Goal: Transaction & Acquisition: Purchase product/service

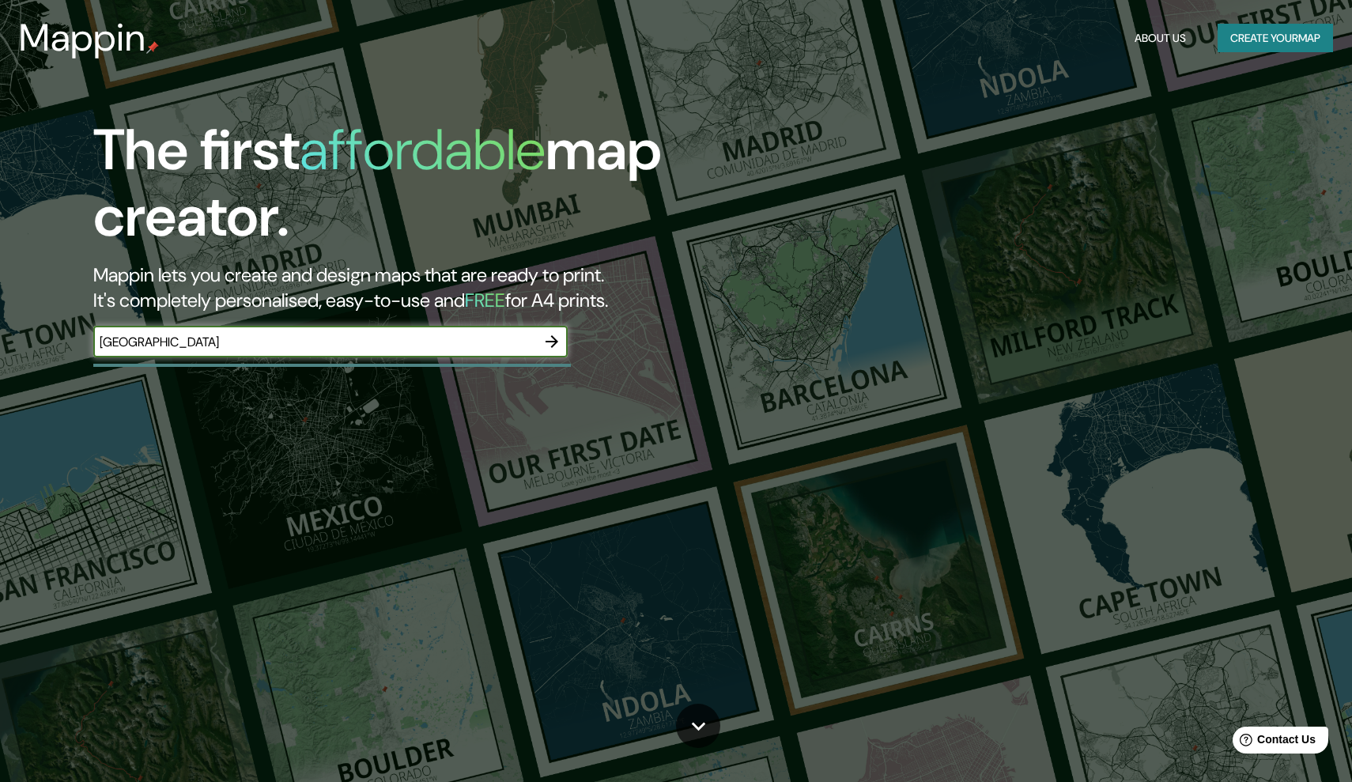
type input "[GEOGRAPHIC_DATA]"
click at [551, 335] on icon "button" at bounding box center [552, 341] width 19 height 19
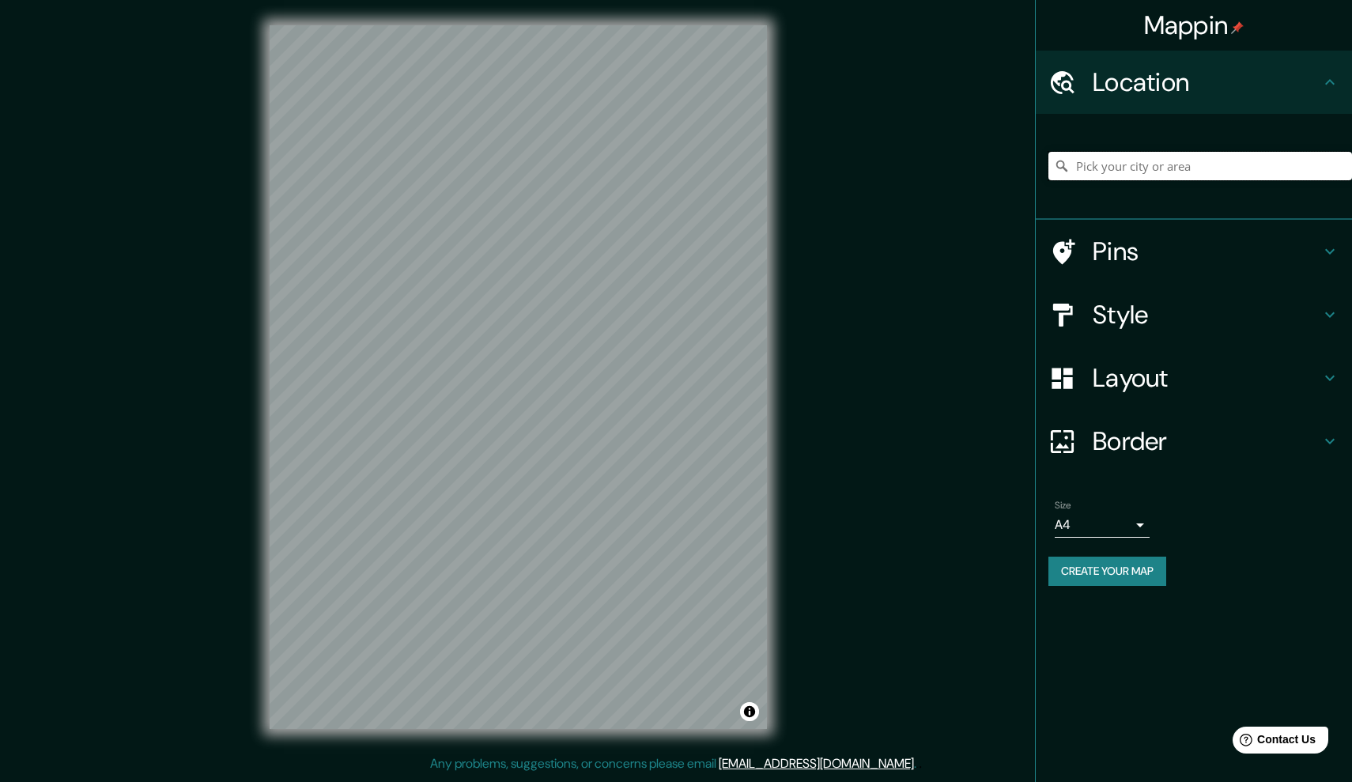
click at [1120, 161] on input "Pick your city or area" at bounding box center [1201, 166] width 304 height 28
paste input "[STREET_ADDRESS][PERSON_NAME]."
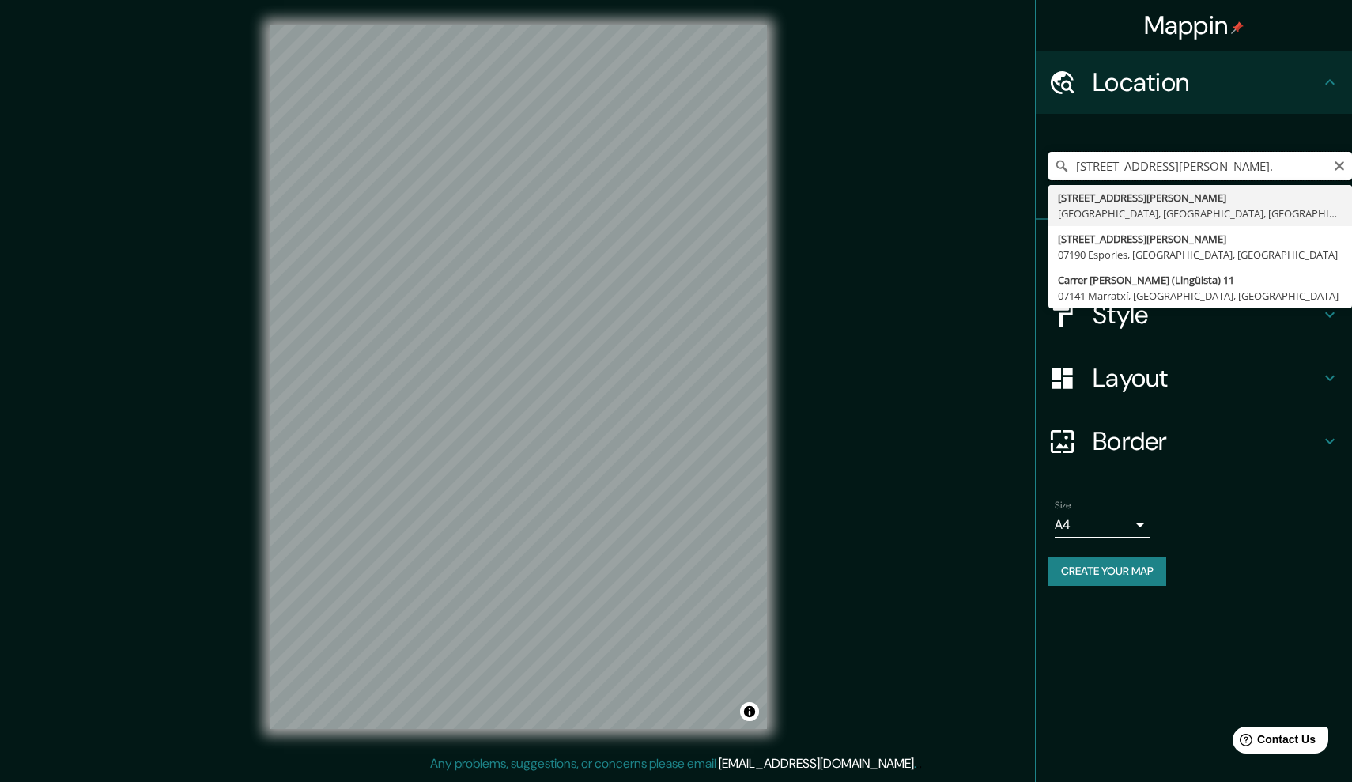
type input "[STREET_ADDRESS][PERSON_NAME]"
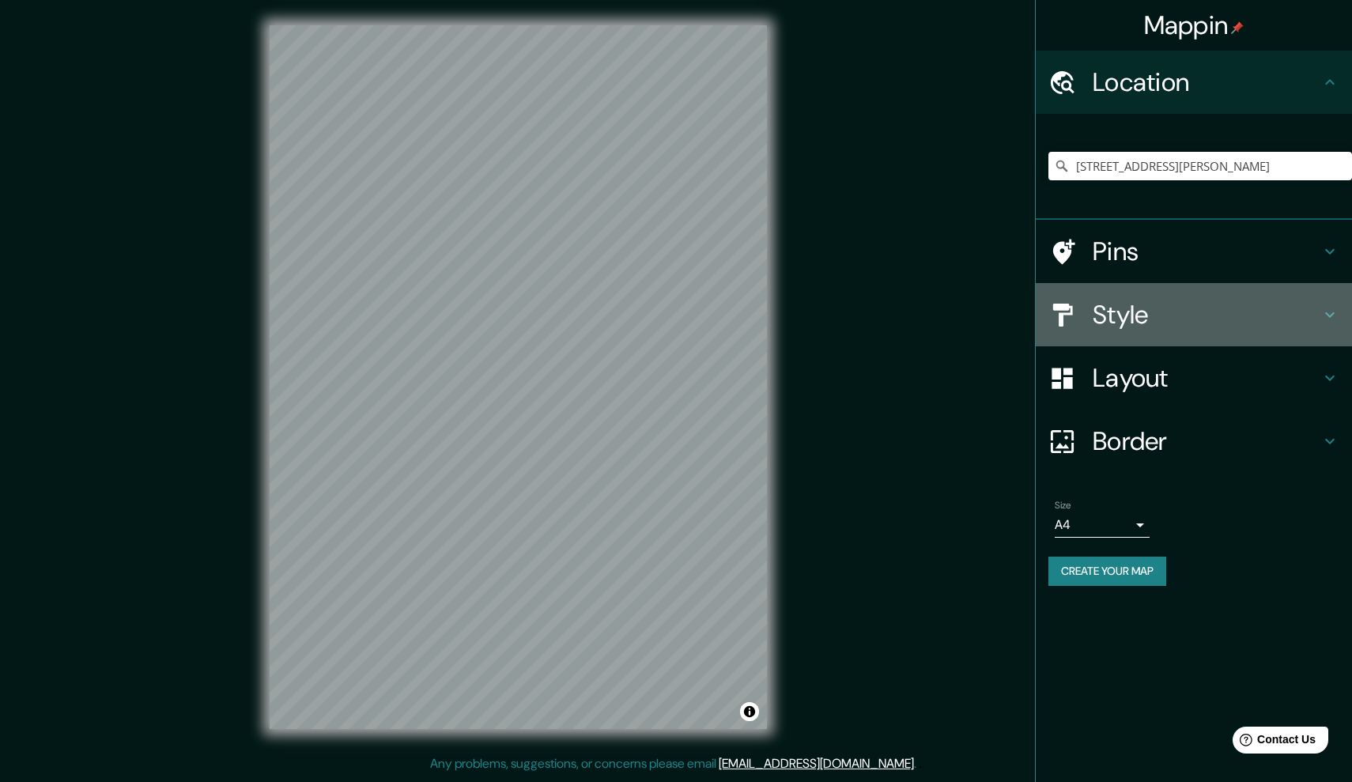
click at [1216, 324] on h4 "Style" at bounding box center [1207, 315] width 228 height 32
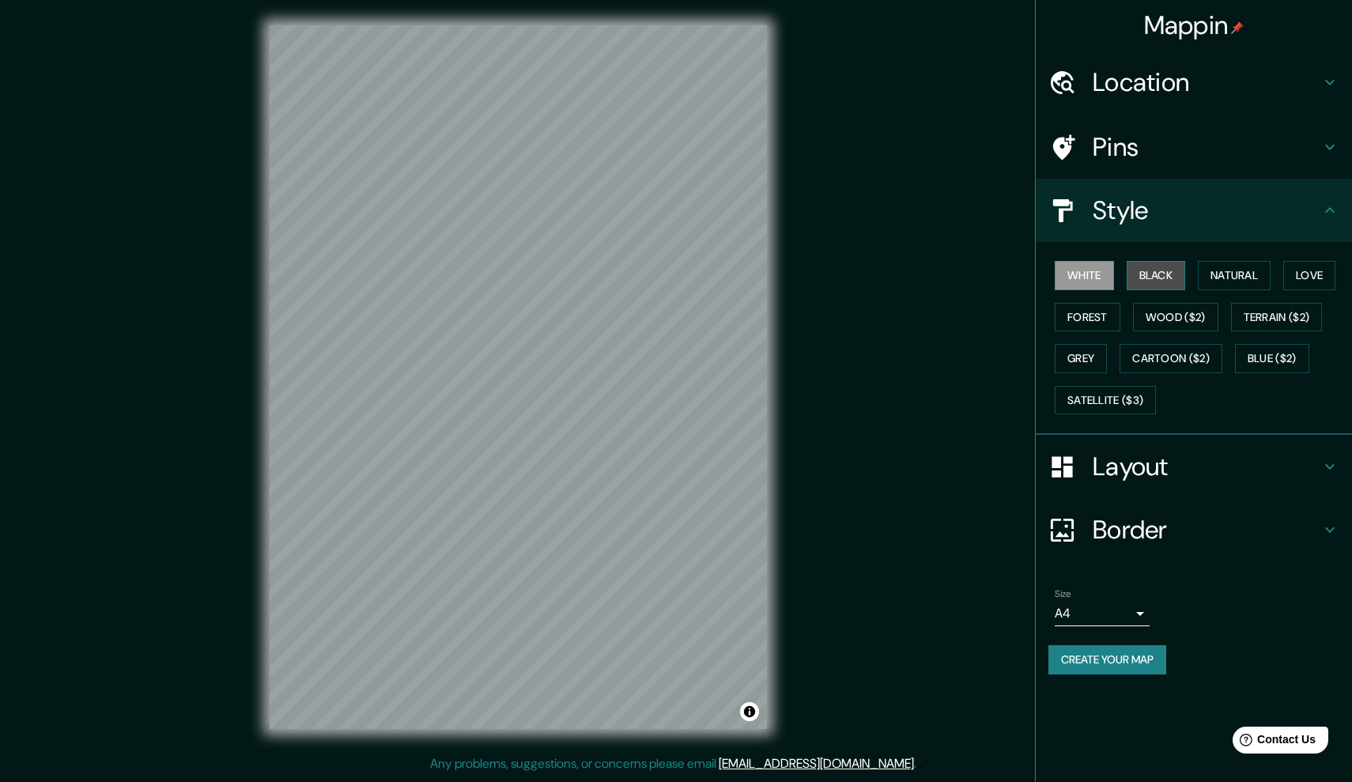
click at [1150, 267] on button "Black" at bounding box center [1156, 275] width 59 height 29
click at [1253, 277] on button "Natural" at bounding box center [1234, 275] width 73 height 29
click at [1329, 273] on button "Love" at bounding box center [1310, 275] width 52 height 29
click at [1081, 320] on button "Forest" at bounding box center [1088, 317] width 66 height 29
click at [1172, 321] on button "Wood ($2)" at bounding box center [1175, 317] width 85 height 29
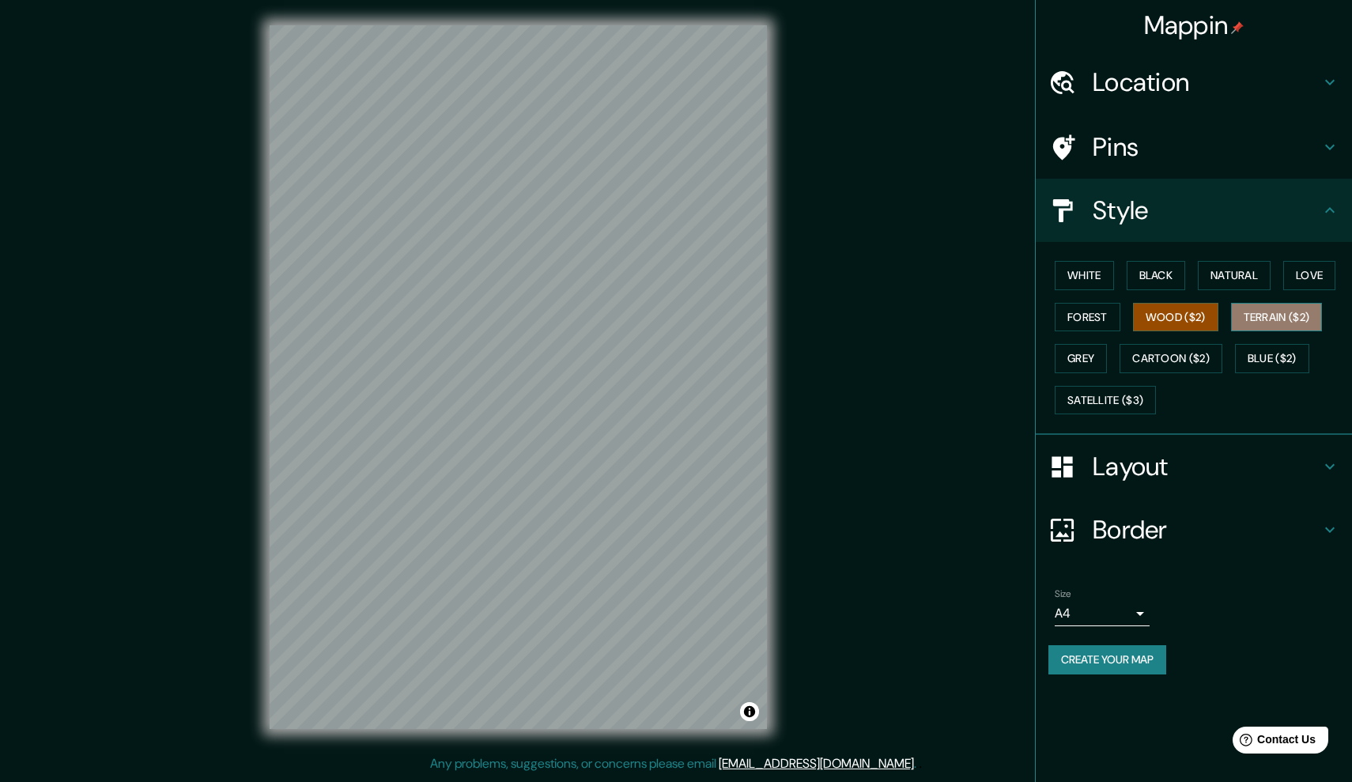
click at [1268, 320] on button "Terrain ($2)" at bounding box center [1277, 317] width 92 height 29
click at [1086, 354] on button "Grey" at bounding box center [1081, 358] width 52 height 29
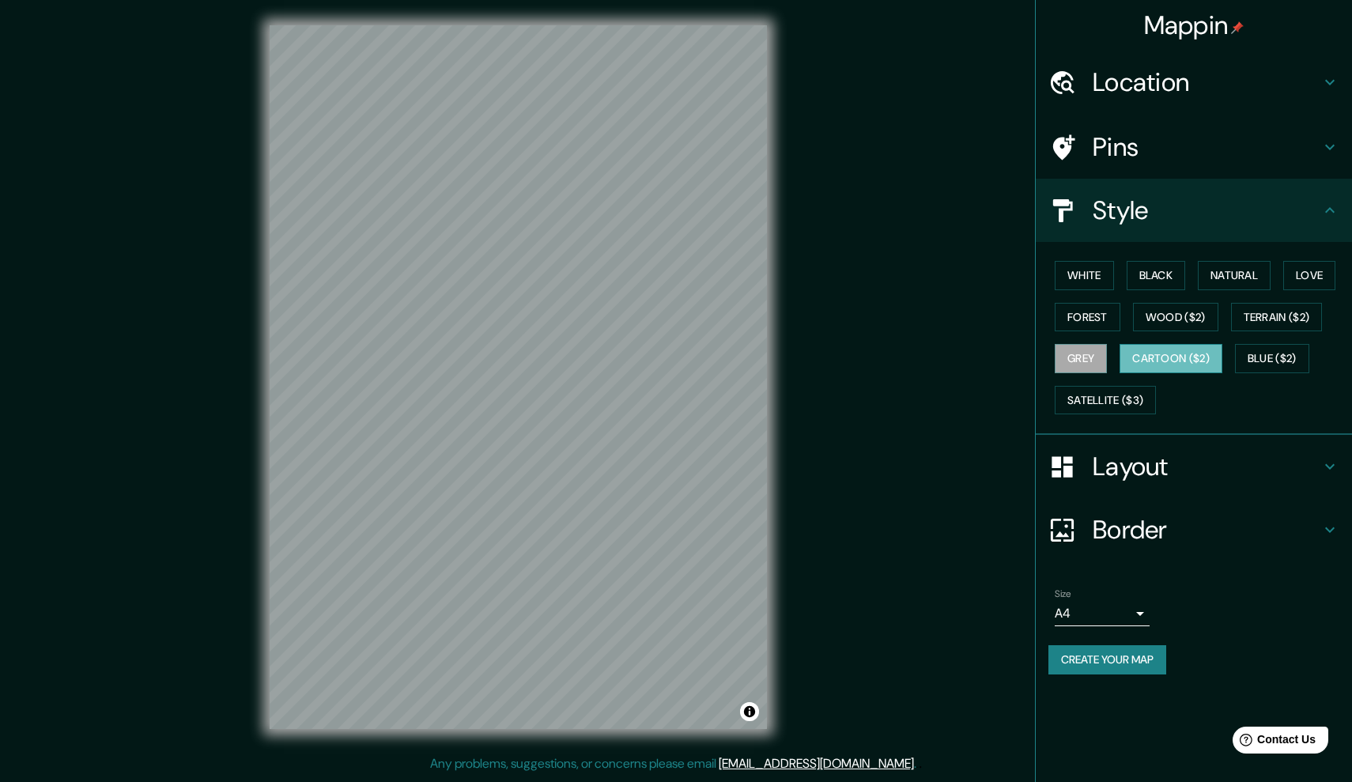
click at [1190, 351] on button "Cartoon ($2)" at bounding box center [1171, 358] width 103 height 29
click at [1310, 353] on button "Blue ($2)" at bounding box center [1272, 358] width 74 height 29
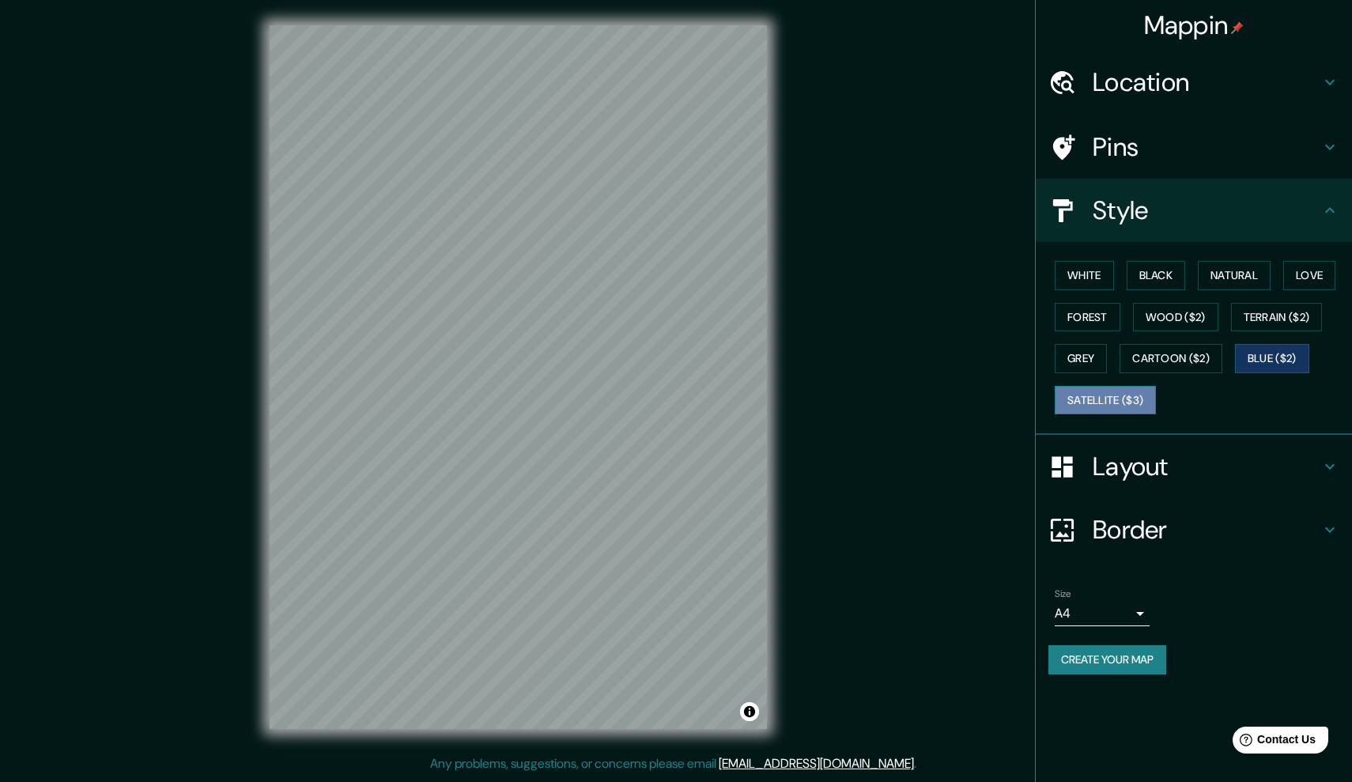
click at [1076, 402] on button "Satellite ($3)" at bounding box center [1105, 400] width 101 height 29
click at [1088, 278] on button "White" at bounding box center [1084, 275] width 59 height 29
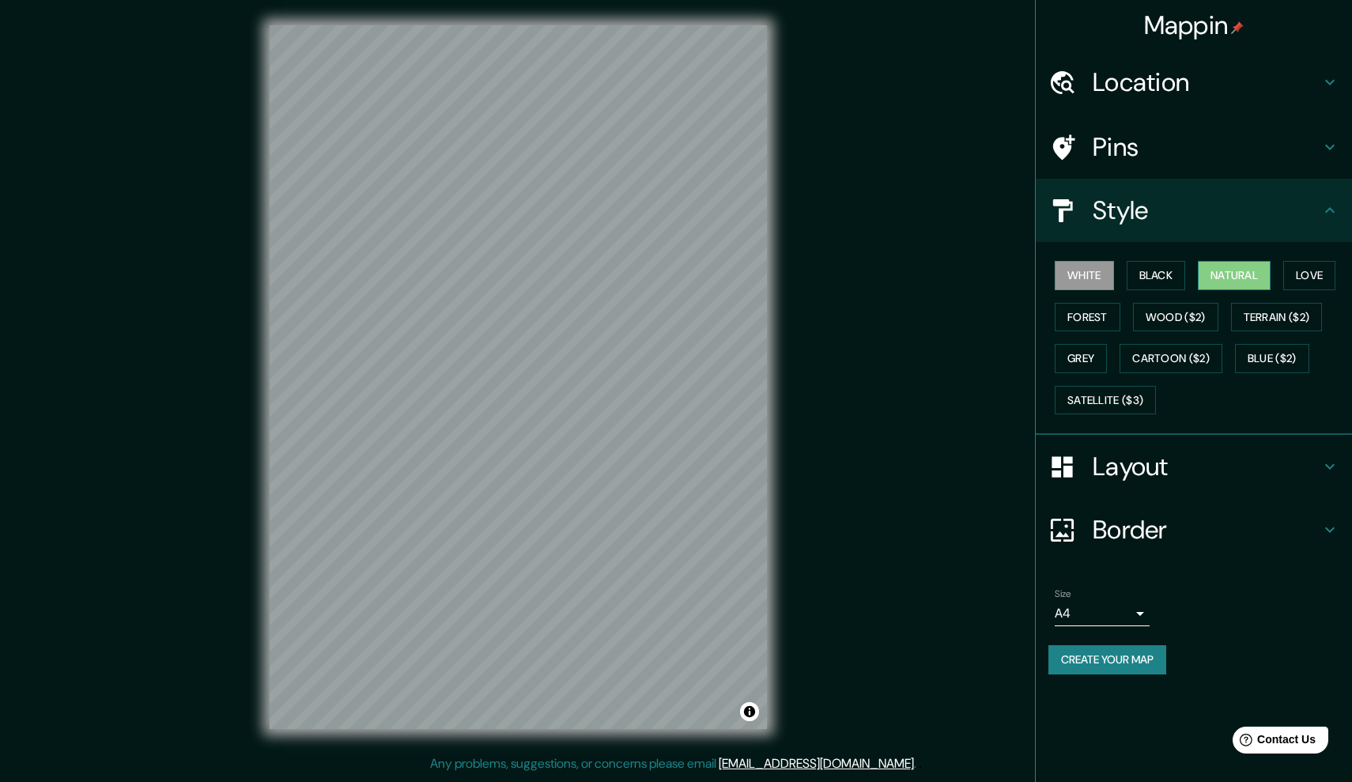
click at [1234, 273] on button "Natural" at bounding box center [1234, 275] width 73 height 29
click at [1314, 267] on button "Love" at bounding box center [1310, 275] width 52 height 29
click at [1082, 278] on button "White" at bounding box center [1084, 275] width 59 height 29
click at [1152, 276] on button "Black" at bounding box center [1156, 275] width 59 height 29
click at [1106, 315] on button "Forest" at bounding box center [1088, 317] width 66 height 29
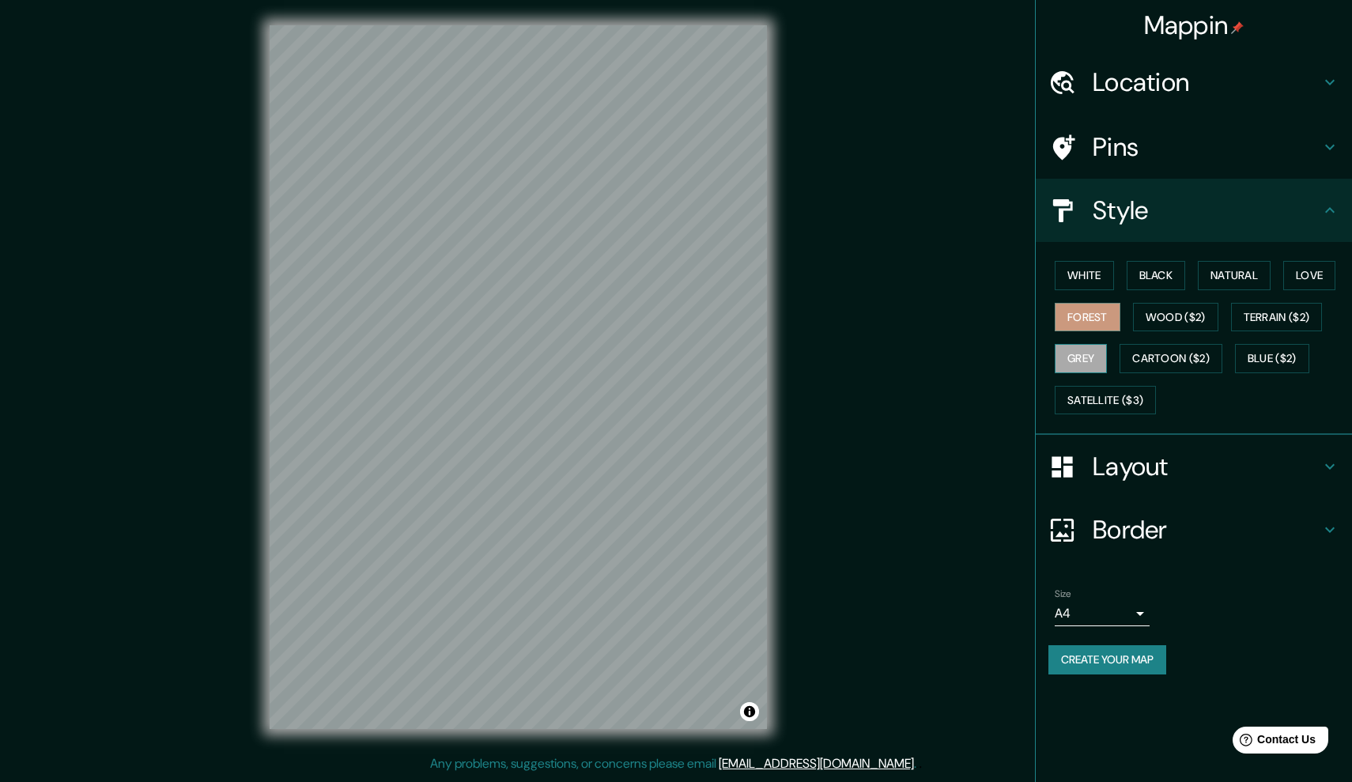
click at [1091, 361] on button "Grey" at bounding box center [1081, 358] width 52 height 29
click at [1193, 350] on button "Cartoon ($2)" at bounding box center [1171, 358] width 103 height 29
click at [1170, 275] on button "Black" at bounding box center [1156, 275] width 59 height 29
click at [1186, 361] on button "Cartoon ($2)" at bounding box center [1171, 358] width 103 height 29
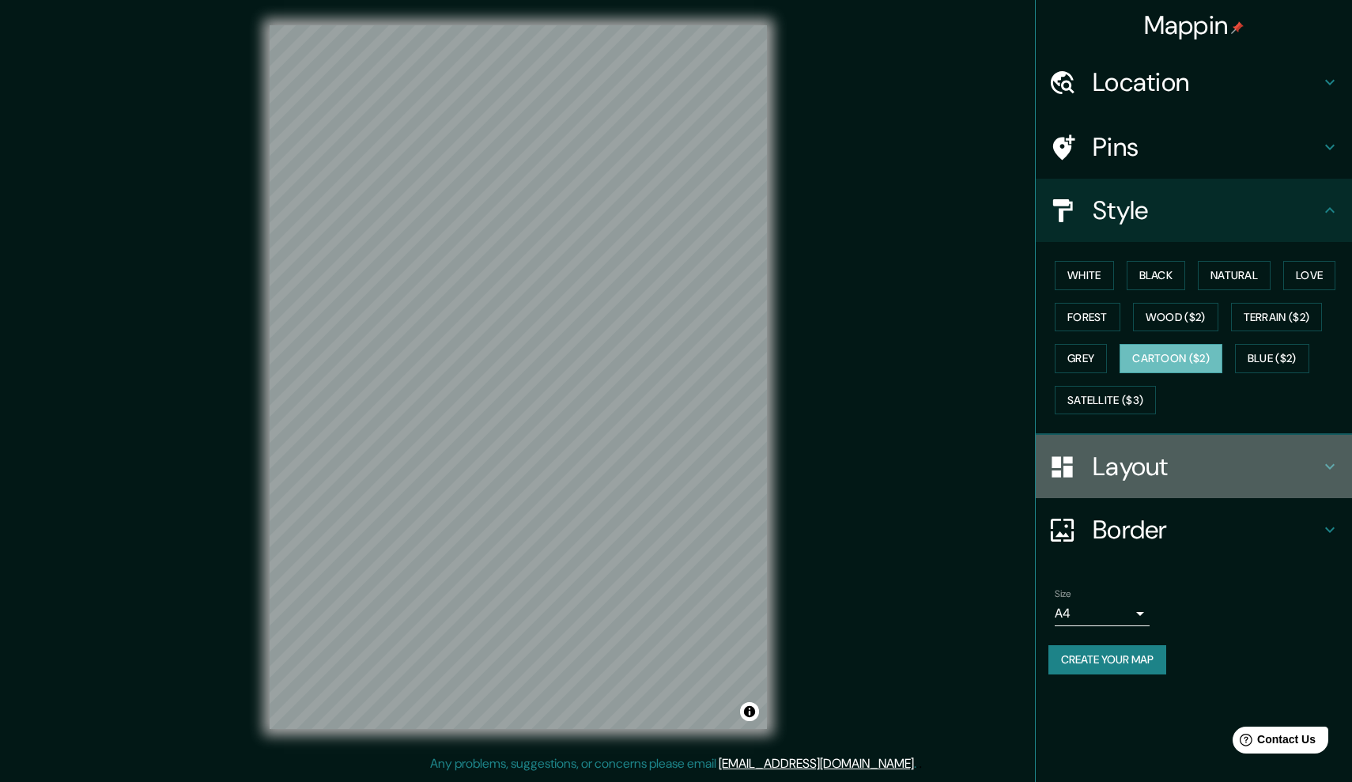
click at [1125, 463] on h4 "Layout" at bounding box center [1207, 467] width 228 height 32
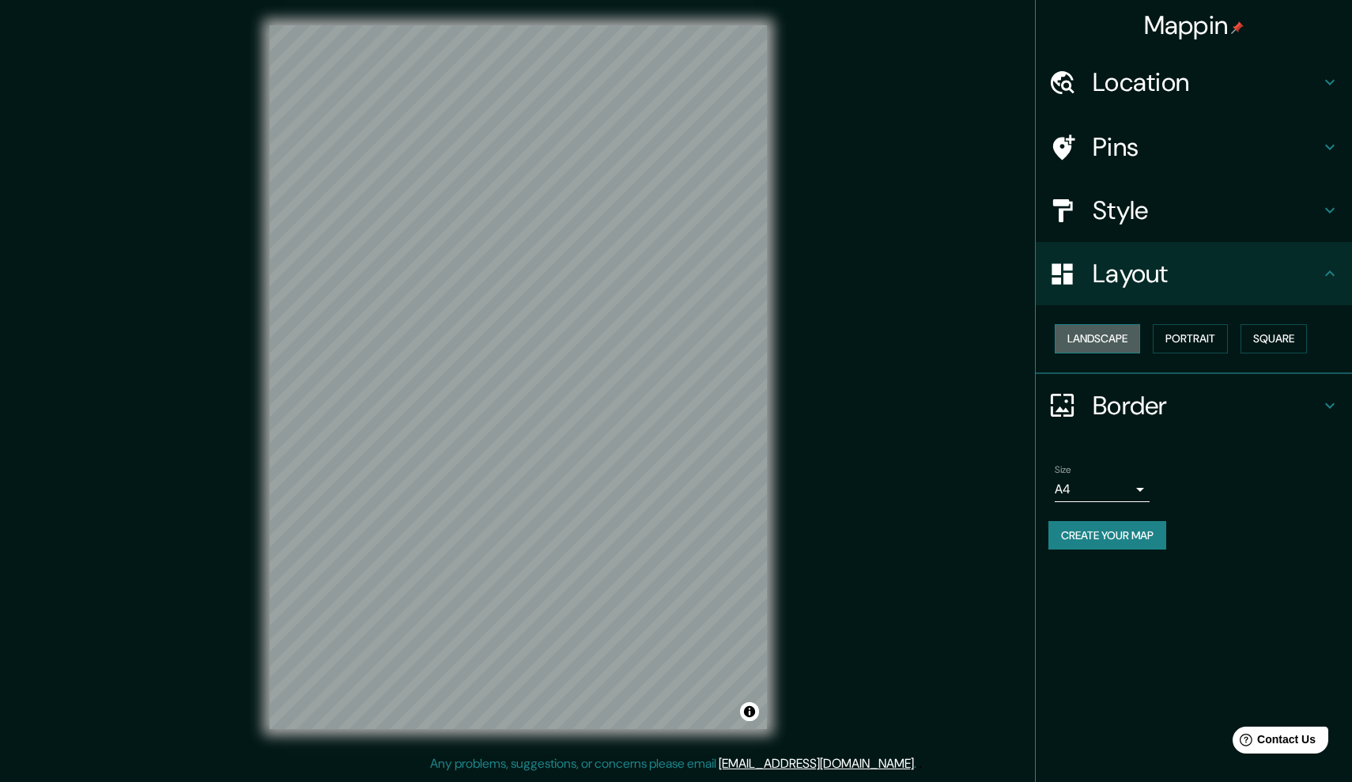
click at [1105, 340] on button "Landscape" at bounding box center [1097, 338] width 85 height 29
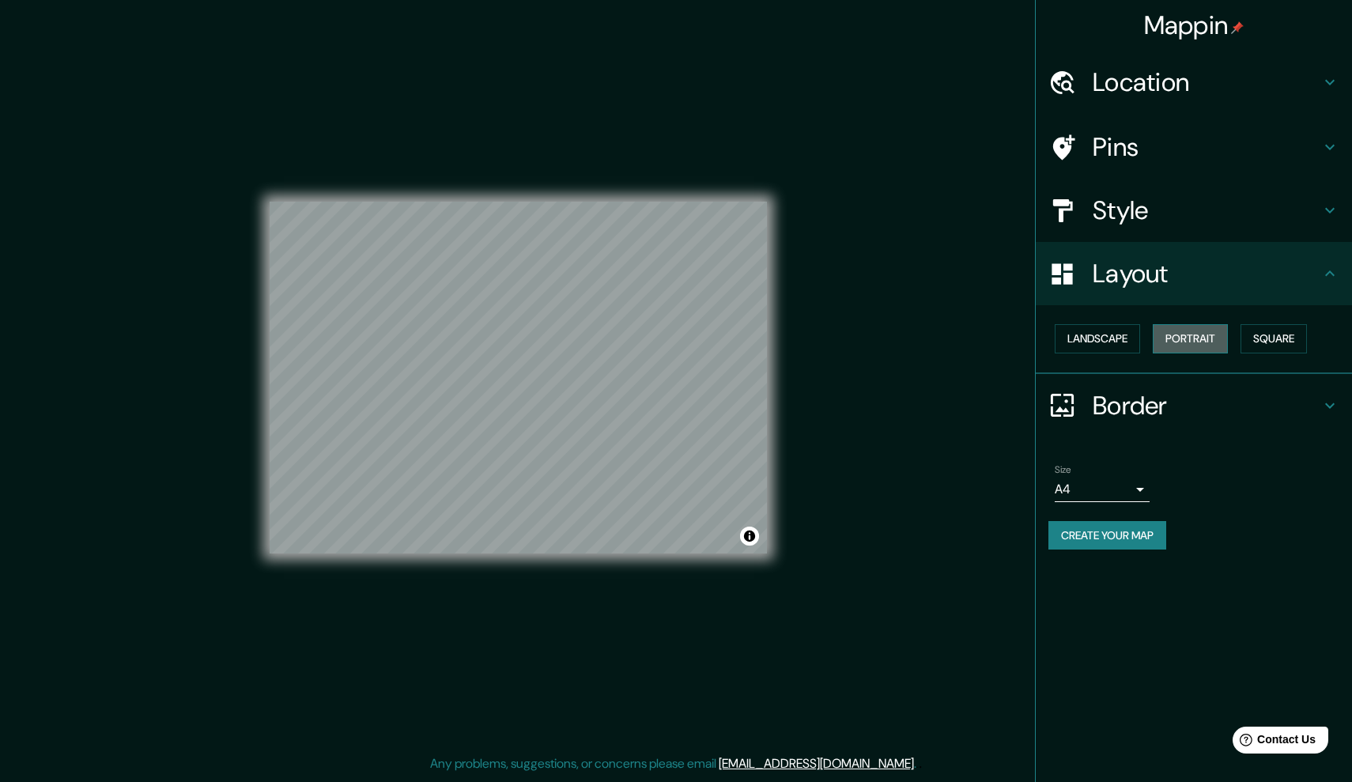
click at [1198, 330] on button "Portrait" at bounding box center [1190, 338] width 75 height 29
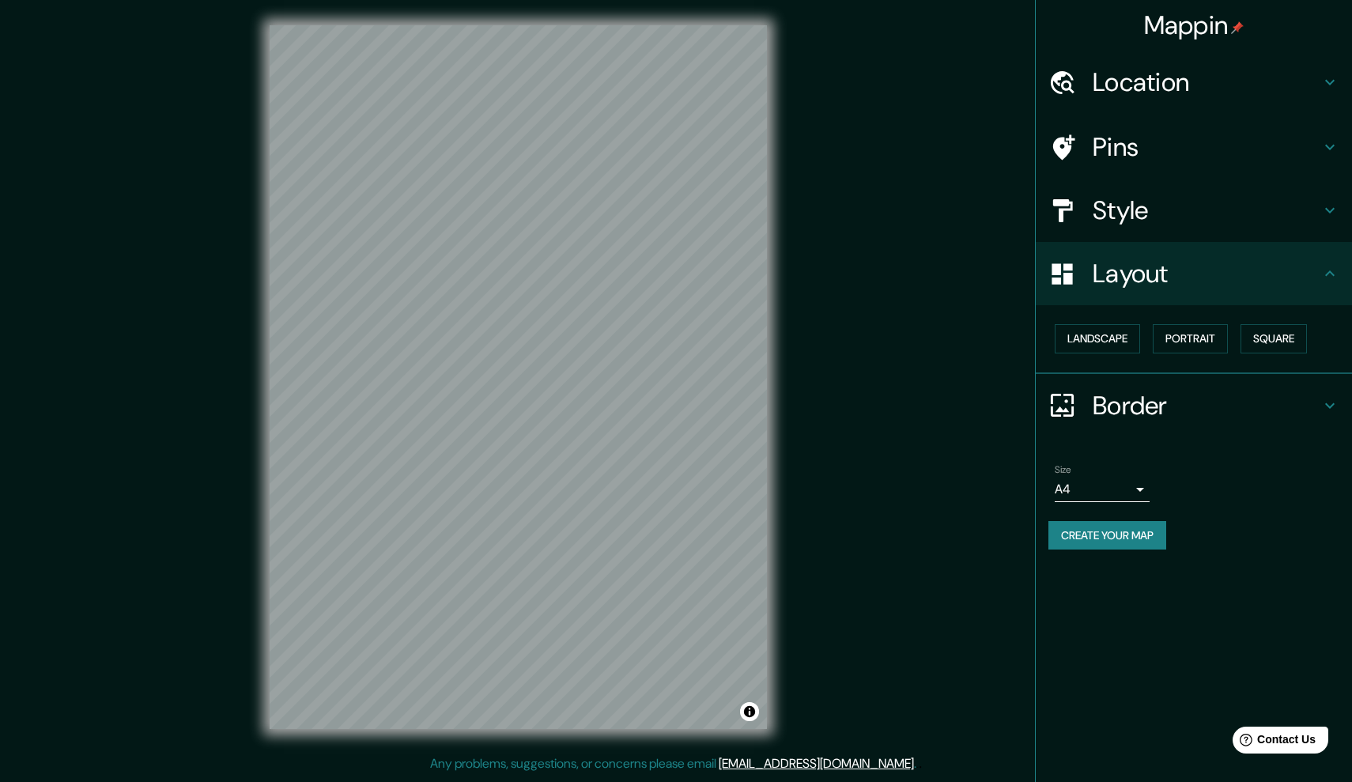
click at [1201, 218] on h4 "Style" at bounding box center [1207, 211] width 228 height 32
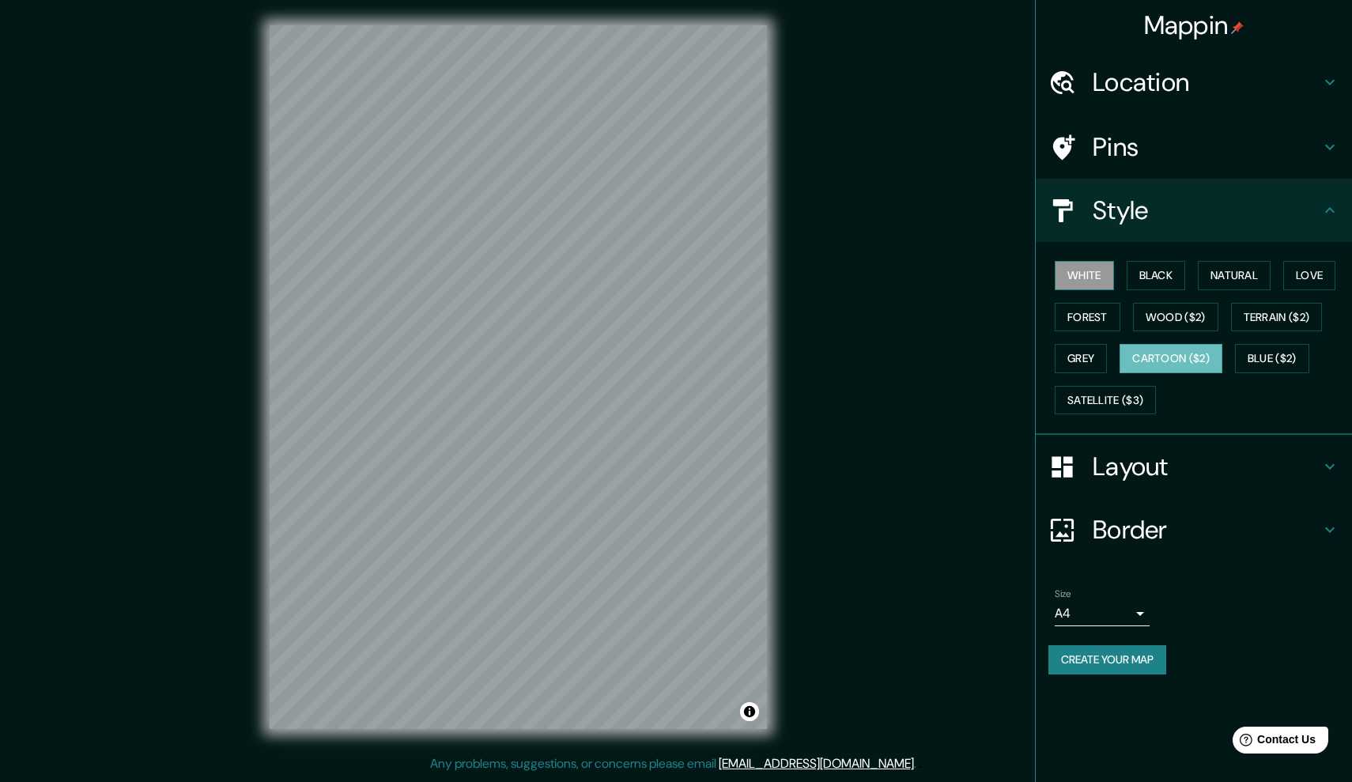
click at [1106, 276] on button "White" at bounding box center [1084, 275] width 59 height 29
click at [1174, 282] on button "Black" at bounding box center [1156, 275] width 59 height 29
click at [1234, 270] on button "Natural" at bounding box center [1234, 275] width 73 height 29
click at [1204, 79] on h4 "Location" at bounding box center [1207, 82] width 228 height 32
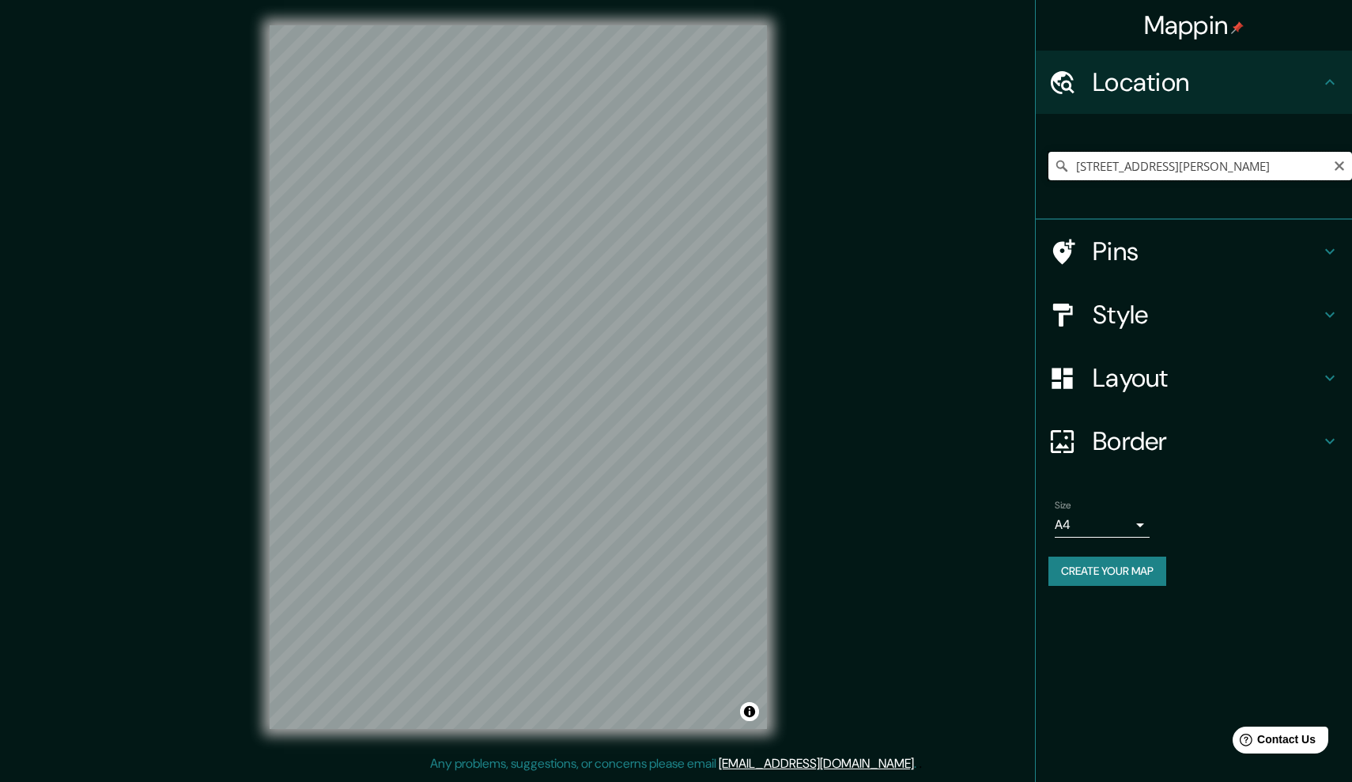
click at [1307, 169] on input "[STREET_ADDRESS][PERSON_NAME]" at bounding box center [1201, 166] width 304 height 28
click at [1299, 168] on input "[STREET_ADDRESS][PERSON_NAME]" at bounding box center [1201, 166] width 304 height 28
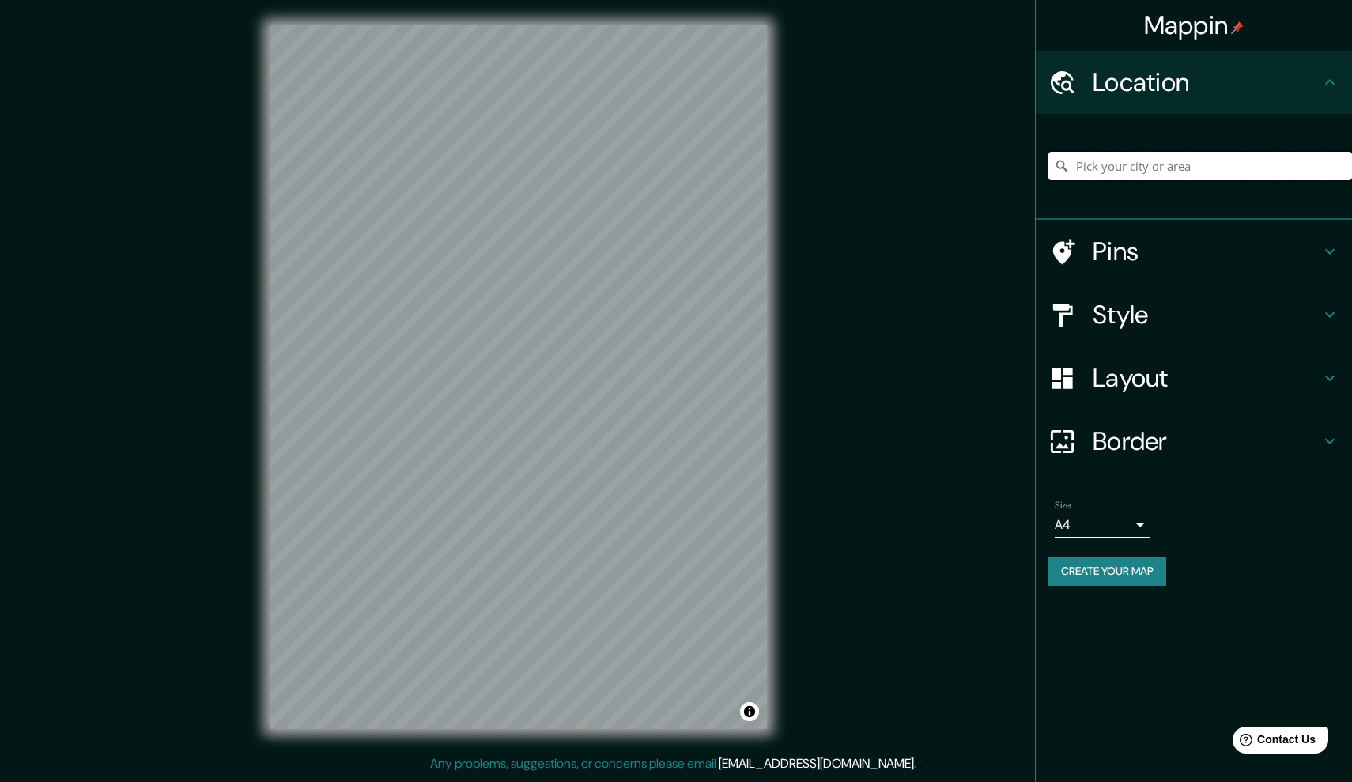
paste input "Diagrama de burbujas"
type input "Diagrama de burbujas"
click at [1135, 173] on input "Pick your city or area" at bounding box center [1201, 166] width 304 height 28
paste input "[STREET_ADDRESS][PERSON_NAME]."
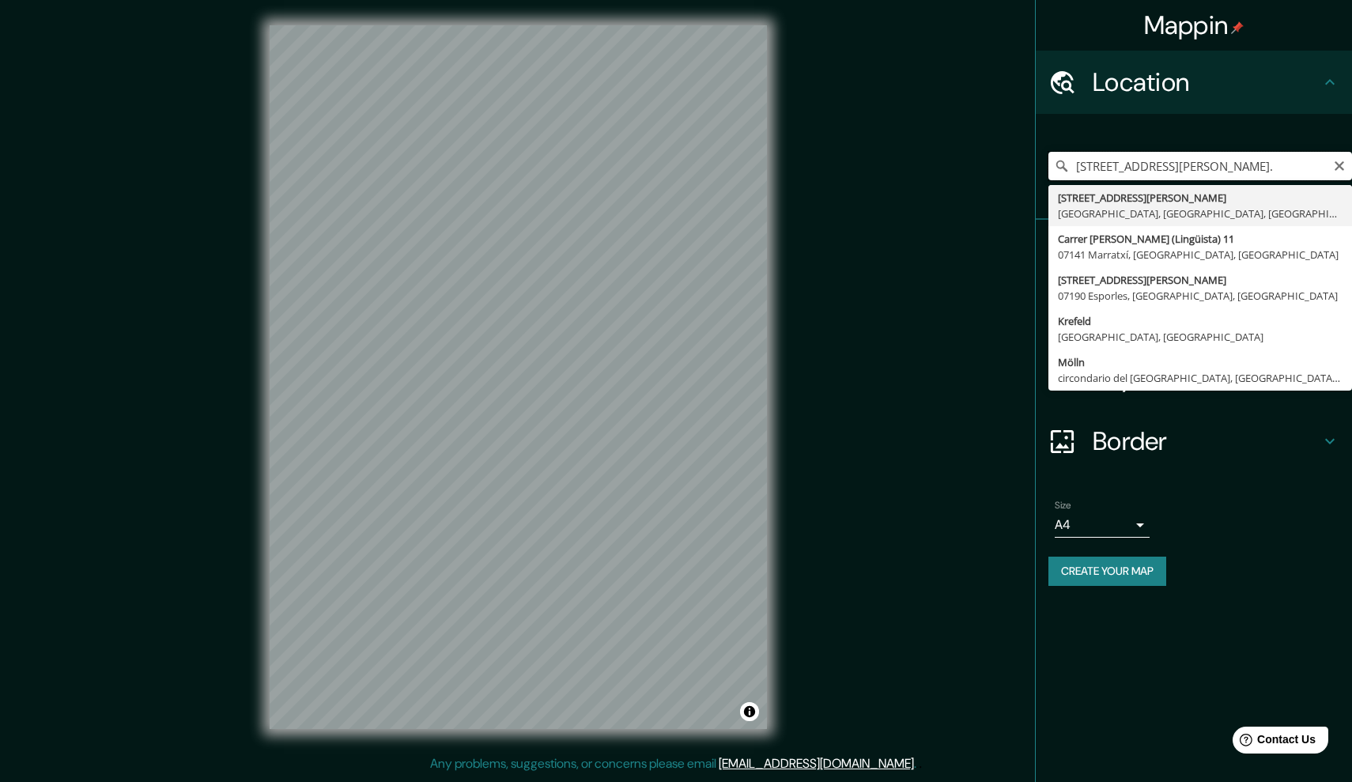
type input "[STREET_ADDRESS][PERSON_NAME]"
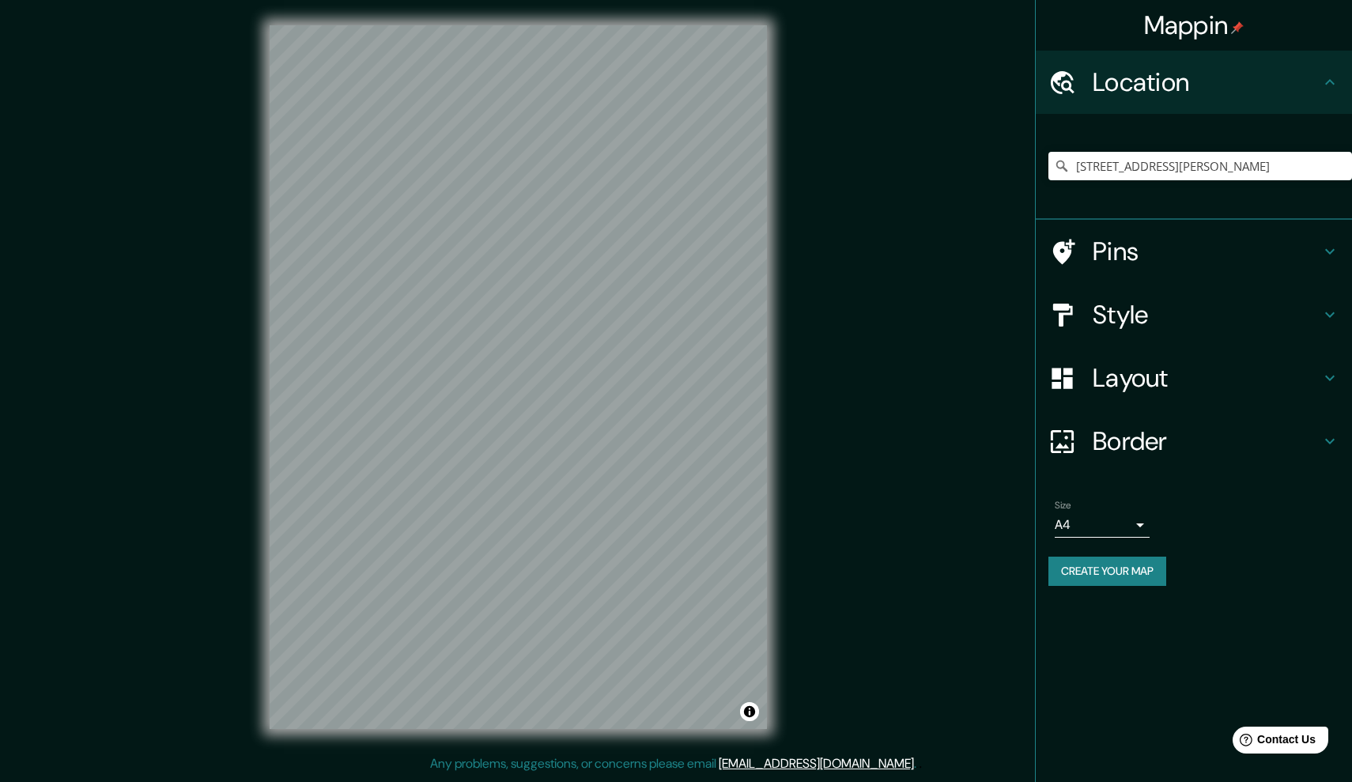
click at [1156, 314] on h4 "Style" at bounding box center [1207, 315] width 228 height 32
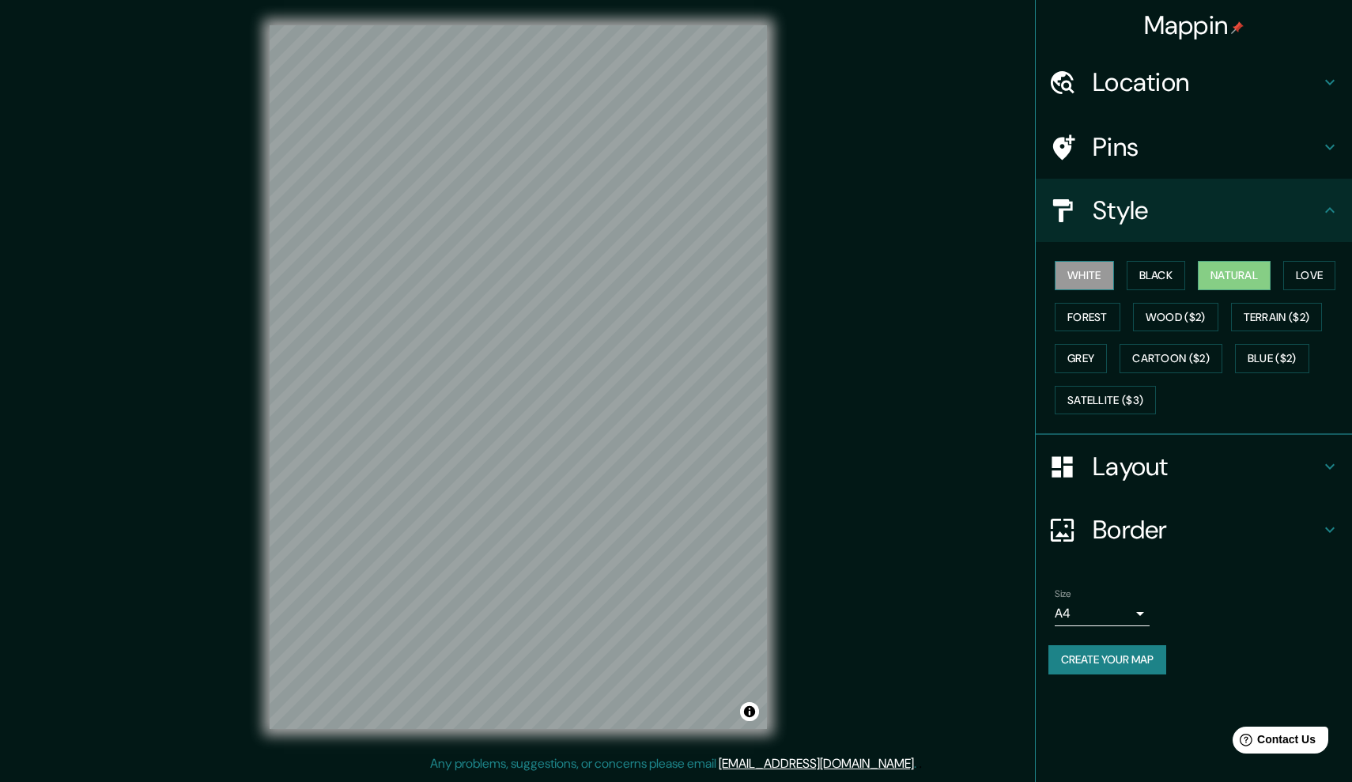
click at [1087, 269] on button "White" at bounding box center [1084, 275] width 59 height 29
click at [1249, 275] on button "Natural" at bounding box center [1234, 275] width 73 height 29
click at [1106, 314] on button "Forest" at bounding box center [1088, 317] width 66 height 29
click at [1266, 315] on button "Terrain ($2)" at bounding box center [1277, 317] width 92 height 29
click at [1094, 359] on button "Grey" at bounding box center [1081, 358] width 52 height 29
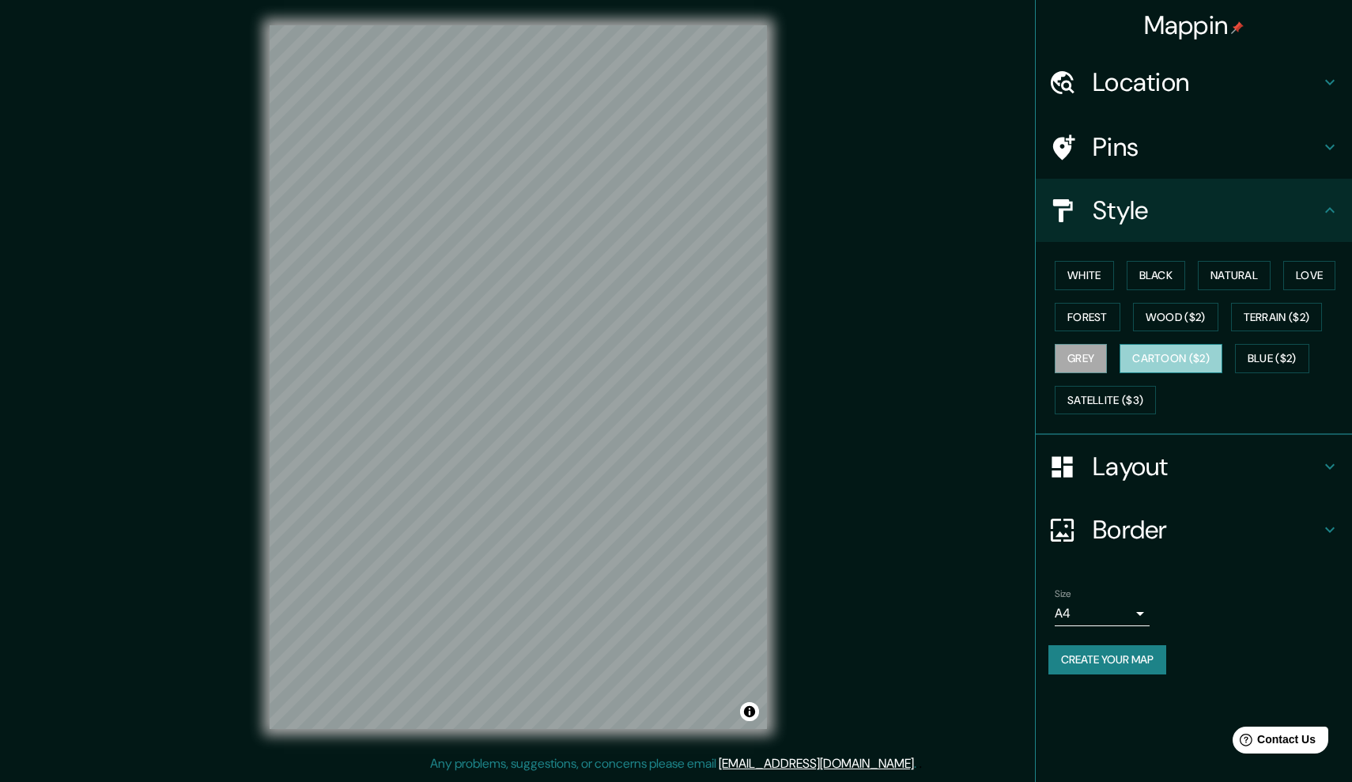
click at [1173, 361] on button "Cartoon ($2)" at bounding box center [1171, 358] width 103 height 29
click at [1248, 270] on button "Natural" at bounding box center [1234, 275] width 73 height 29
click at [1159, 277] on button "Black" at bounding box center [1156, 275] width 59 height 29
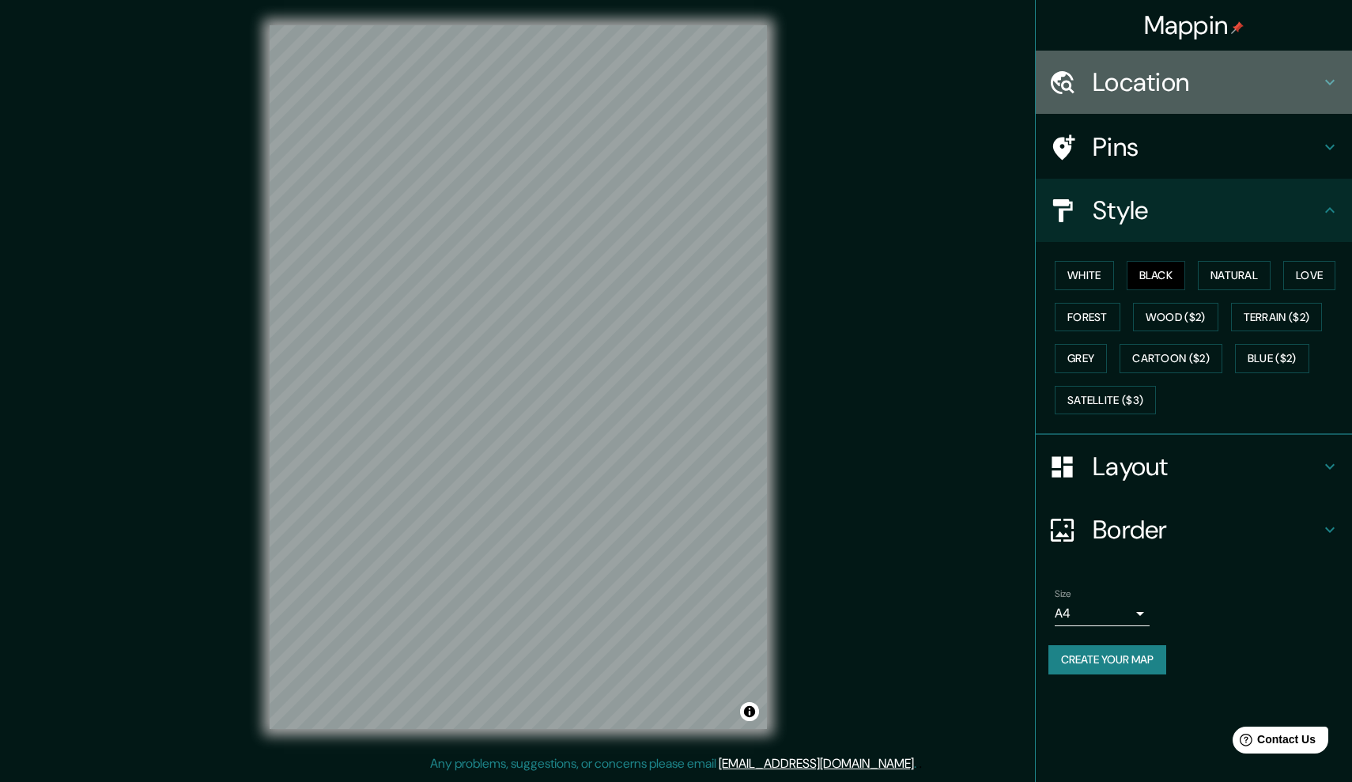
click at [1328, 75] on icon at bounding box center [1330, 82] width 19 height 19
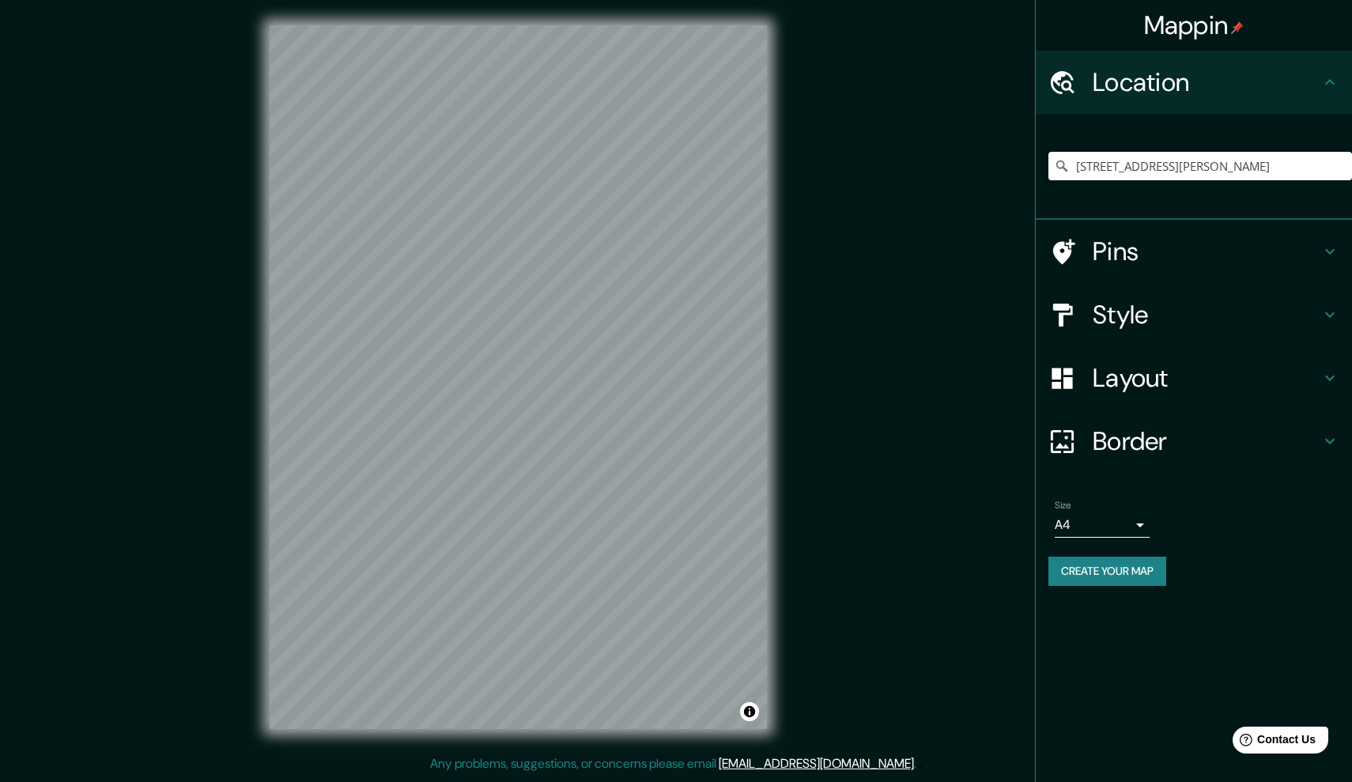
click at [1185, 325] on h4 "Style" at bounding box center [1207, 315] width 228 height 32
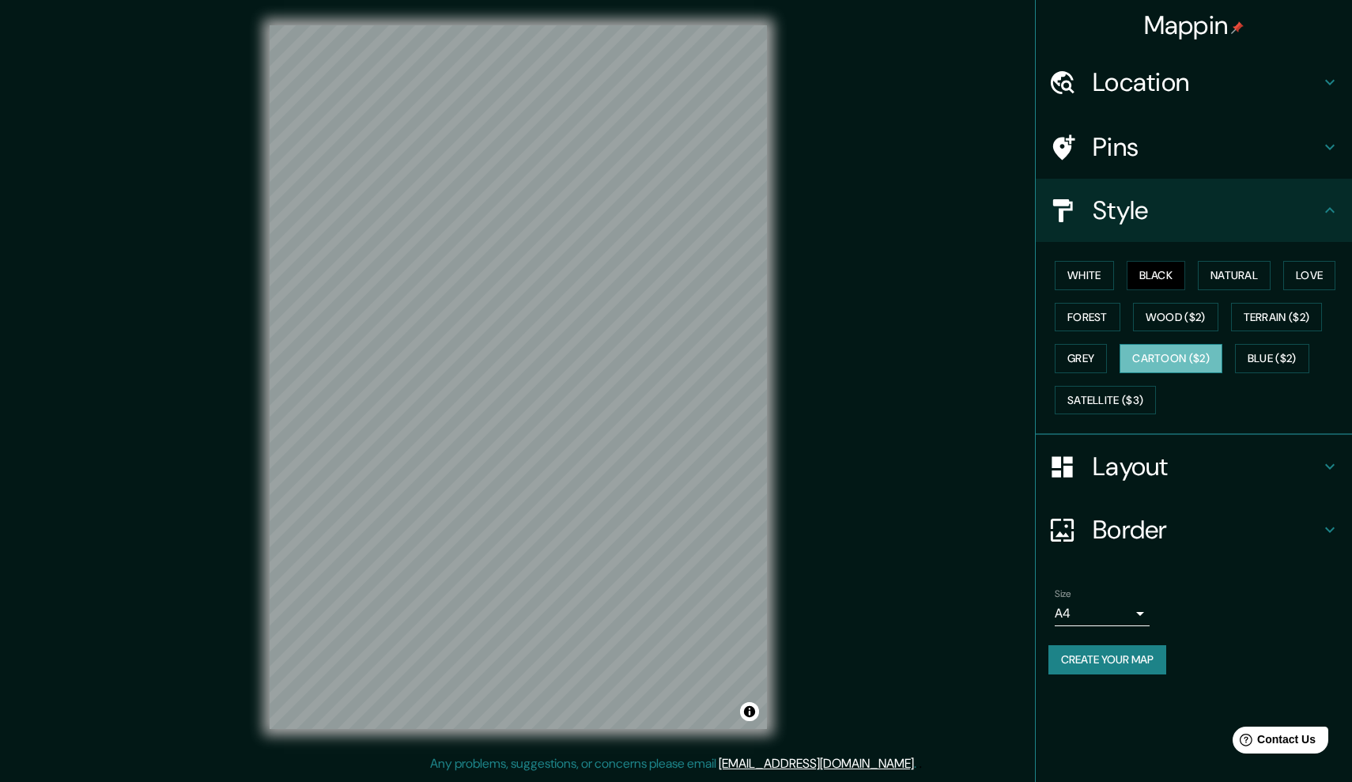
click at [1187, 365] on button "Cartoon ($2)" at bounding box center [1171, 358] width 103 height 29
click at [1173, 145] on h4 "Pins" at bounding box center [1207, 147] width 228 height 32
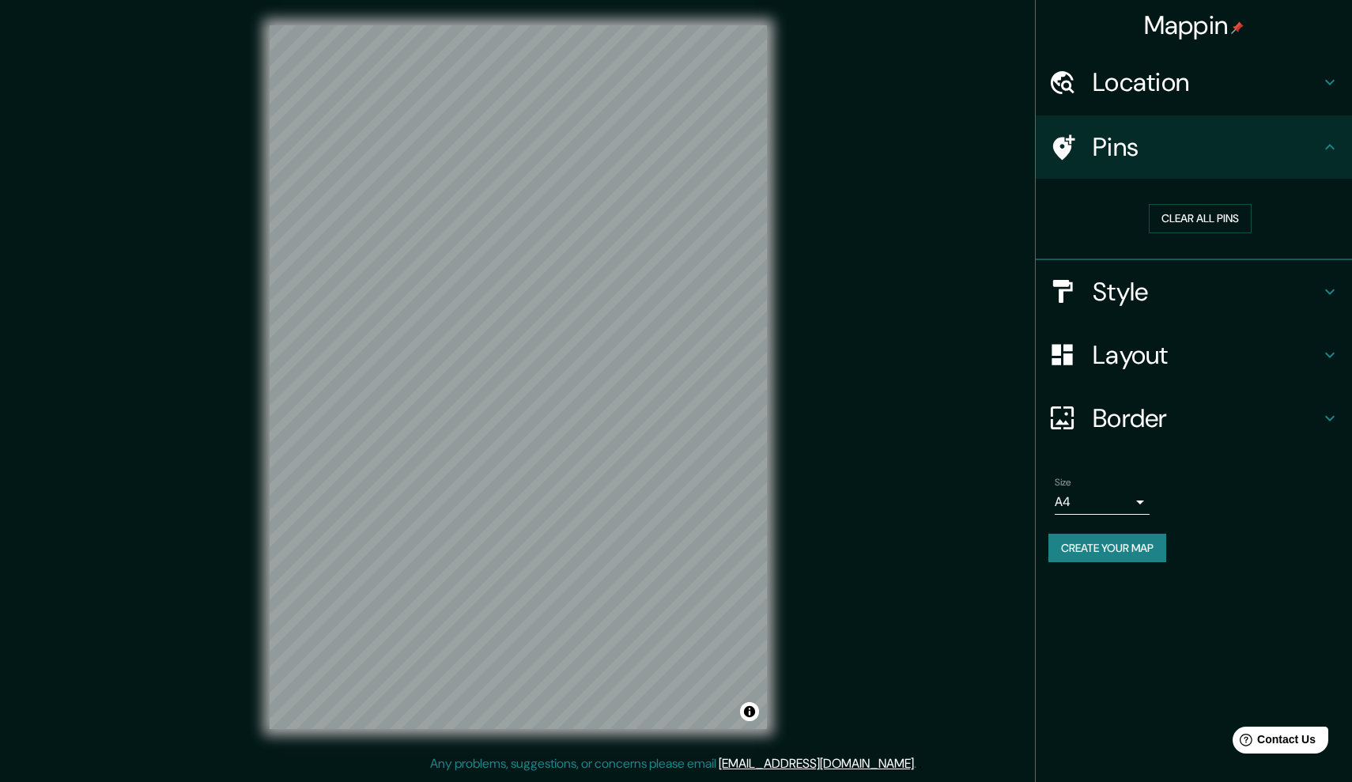
click at [1157, 142] on h4 "Pins" at bounding box center [1207, 147] width 228 height 32
click at [514, 433] on div "Mappin Location [STREET_ADDRESS][PERSON_NAME], [GEOGRAPHIC_DATA] [STREET_ADDRES…" at bounding box center [676, 390] width 1352 height 780
click at [475, 411] on div at bounding box center [477, 416] width 13 height 13
click at [1202, 214] on button "Clear all pins" at bounding box center [1200, 218] width 103 height 29
click at [1249, 139] on h4 "Pins" at bounding box center [1207, 147] width 228 height 32
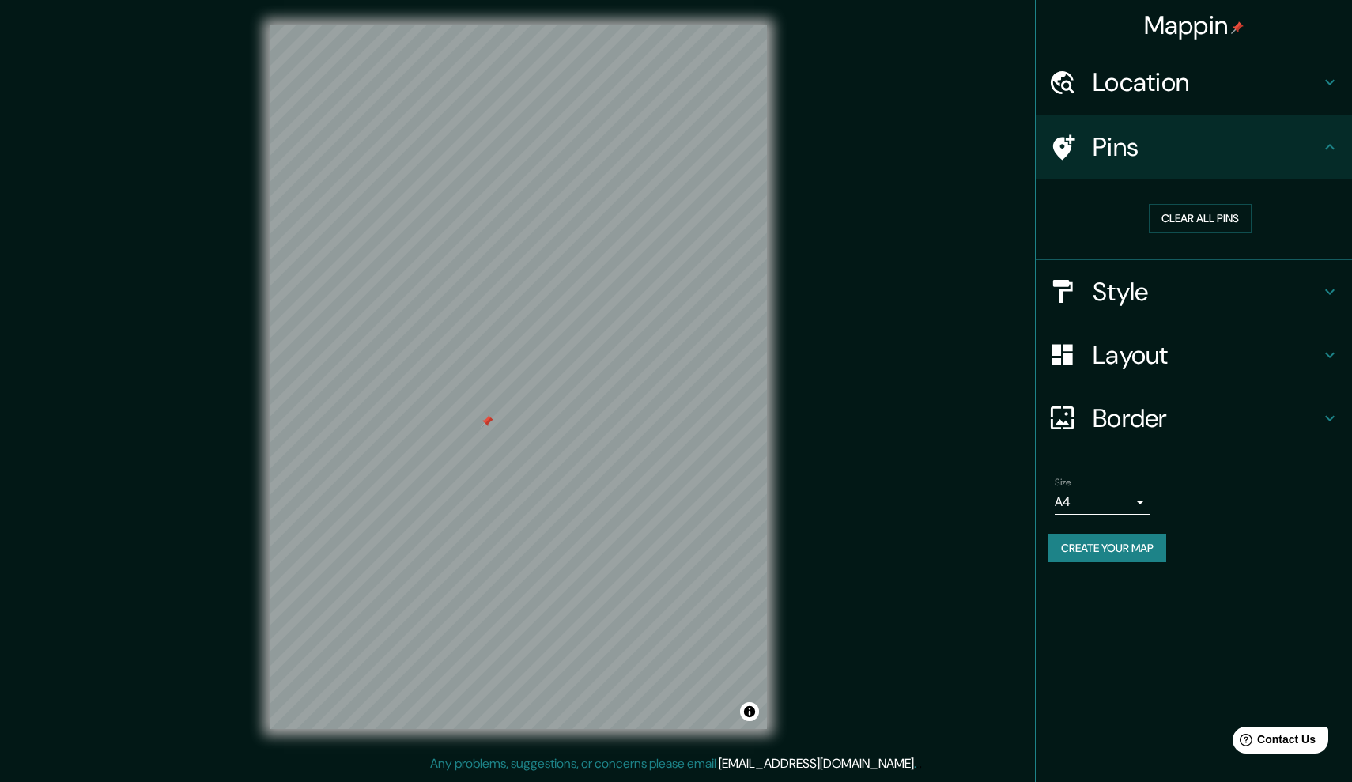
click at [1225, 284] on h4 "Style" at bounding box center [1207, 292] width 228 height 32
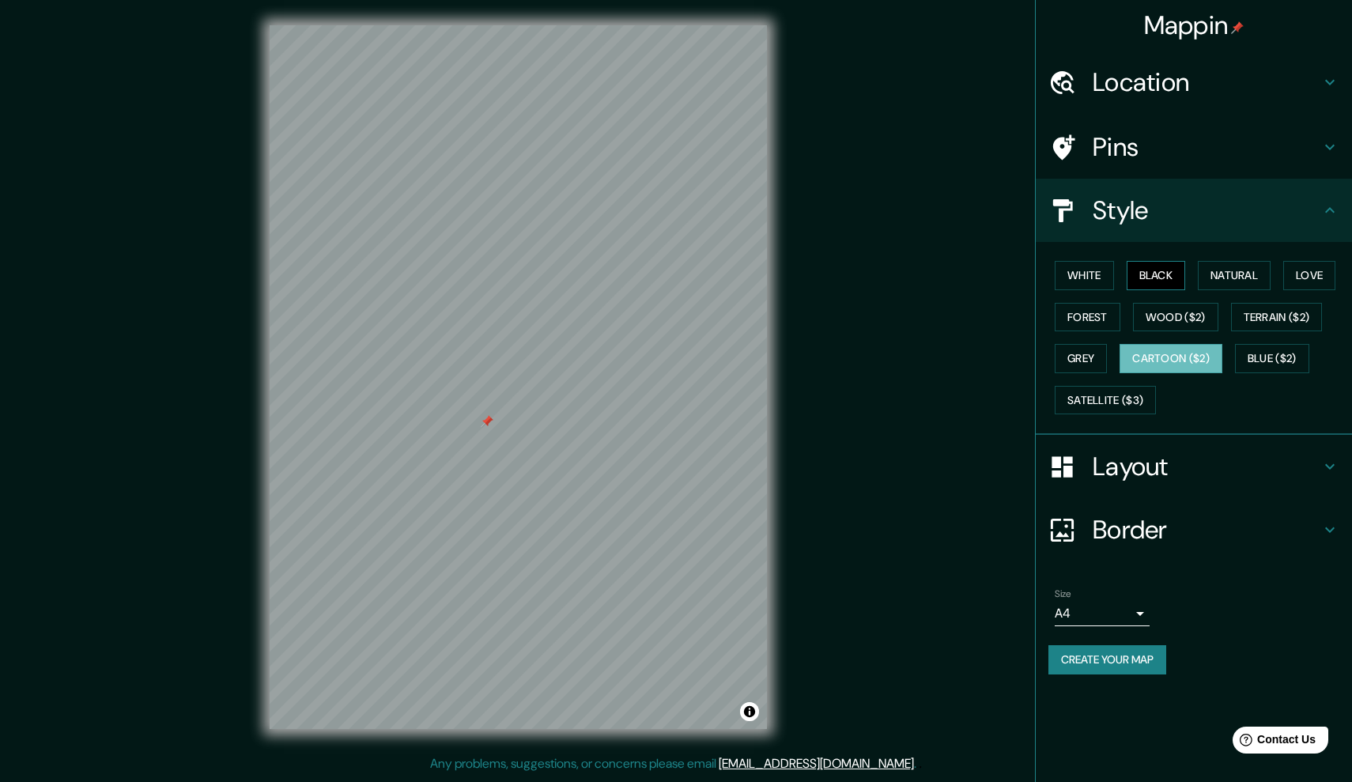
click at [1162, 282] on button "Black" at bounding box center [1156, 275] width 59 height 29
click at [471, 391] on div at bounding box center [469, 391] width 13 height 13
click at [1195, 138] on h4 "Pins" at bounding box center [1207, 147] width 228 height 32
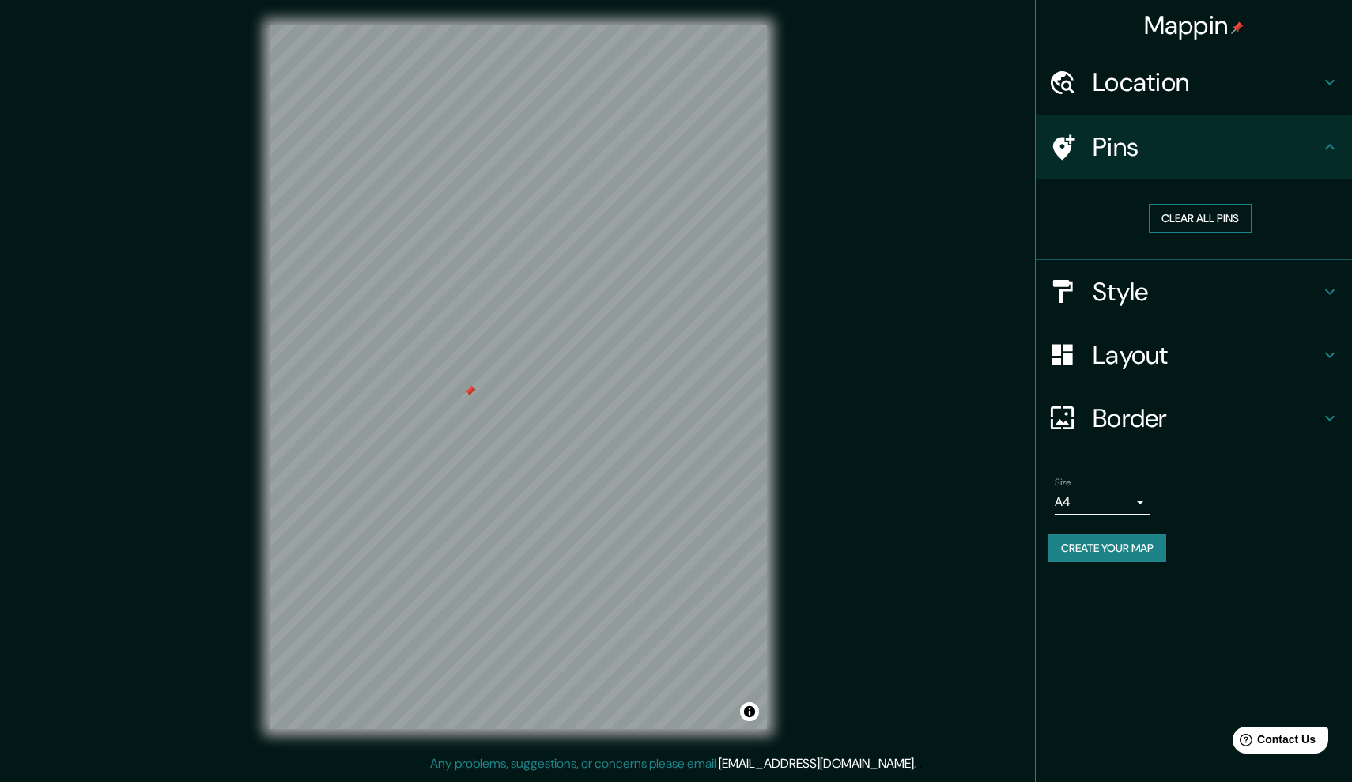
click at [1187, 219] on button "Clear all pins" at bounding box center [1200, 218] width 103 height 29
click at [1205, 134] on h4 "Pins" at bounding box center [1207, 147] width 228 height 32
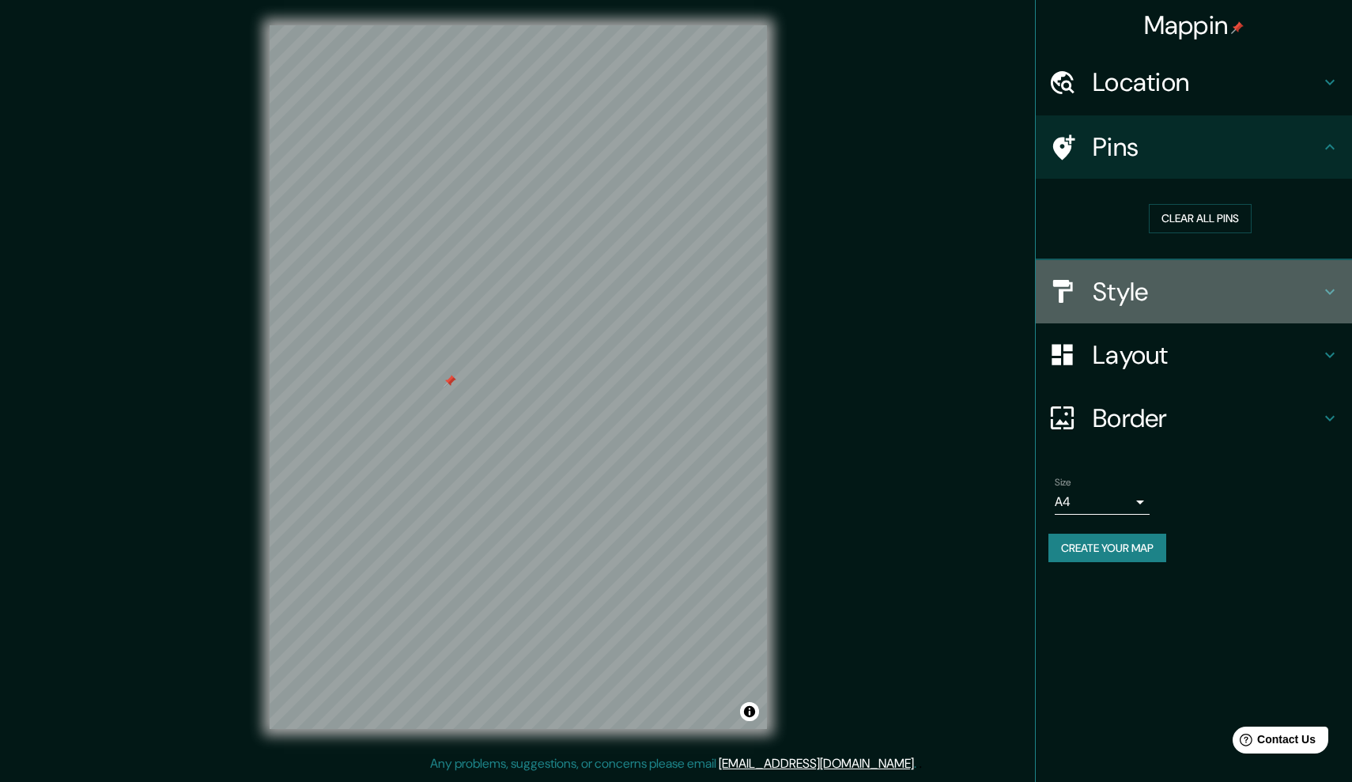
click at [1212, 290] on h4 "Style" at bounding box center [1207, 292] width 228 height 32
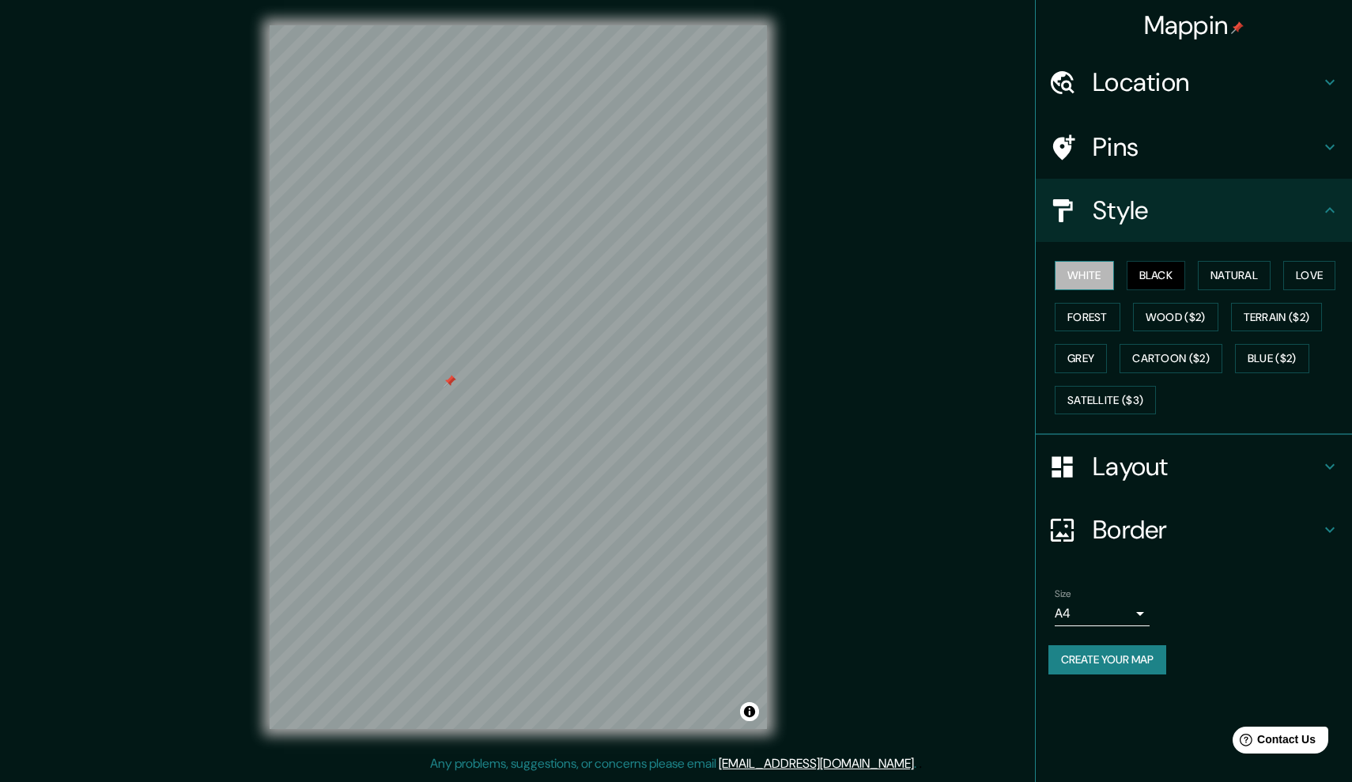
click at [1086, 277] on button "White" at bounding box center [1084, 275] width 59 height 29
click at [1148, 275] on button "Black" at bounding box center [1156, 275] width 59 height 29
click at [1244, 272] on button "Natural" at bounding box center [1234, 275] width 73 height 29
click at [1086, 315] on button "Forest" at bounding box center [1088, 317] width 66 height 29
click at [1083, 352] on button "Grey" at bounding box center [1081, 358] width 52 height 29
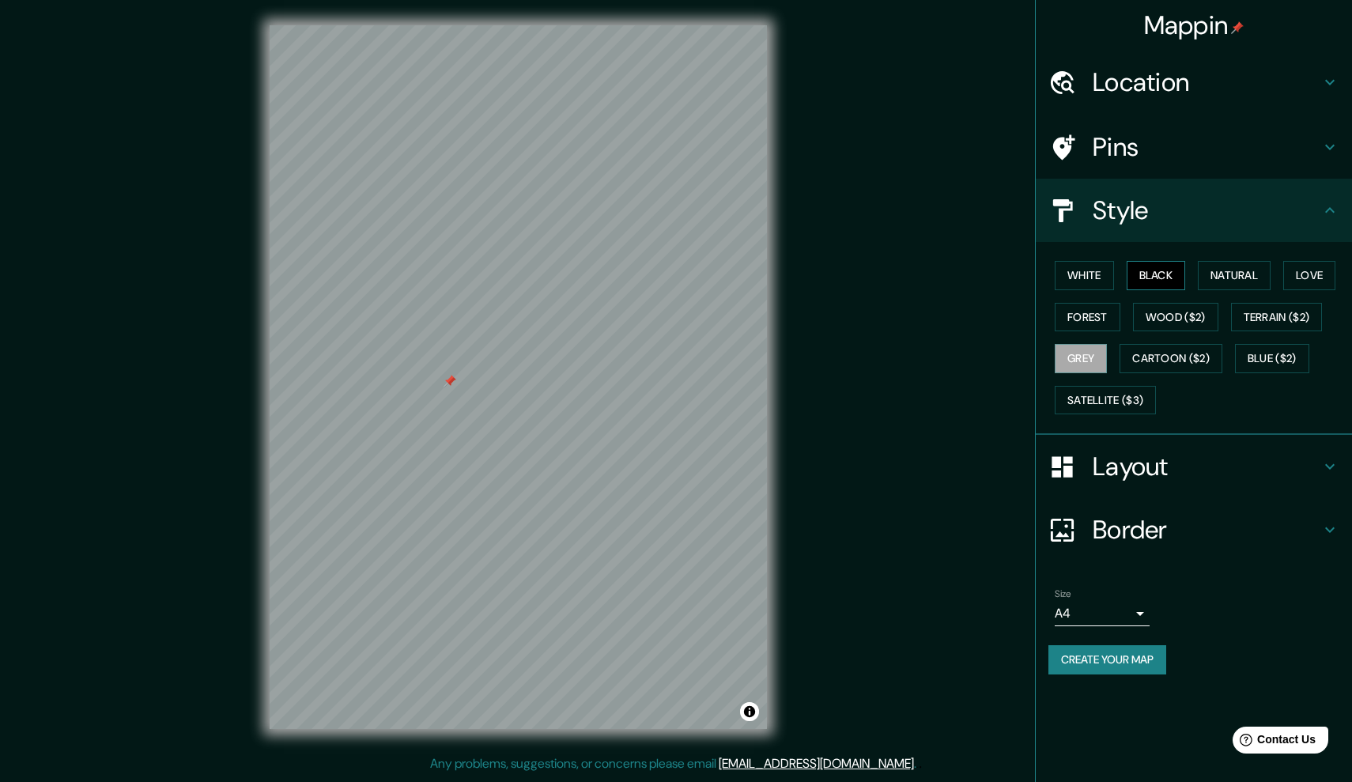
click at [1161, 270] on button "Black" at bounding box center [1156, 275] width 59 height 29
click at [1093, 320] on button "Forest" at bounding box center [1088, 317] width 66 height 29
